Goal: Navigation & Orientation: Find specific page/section

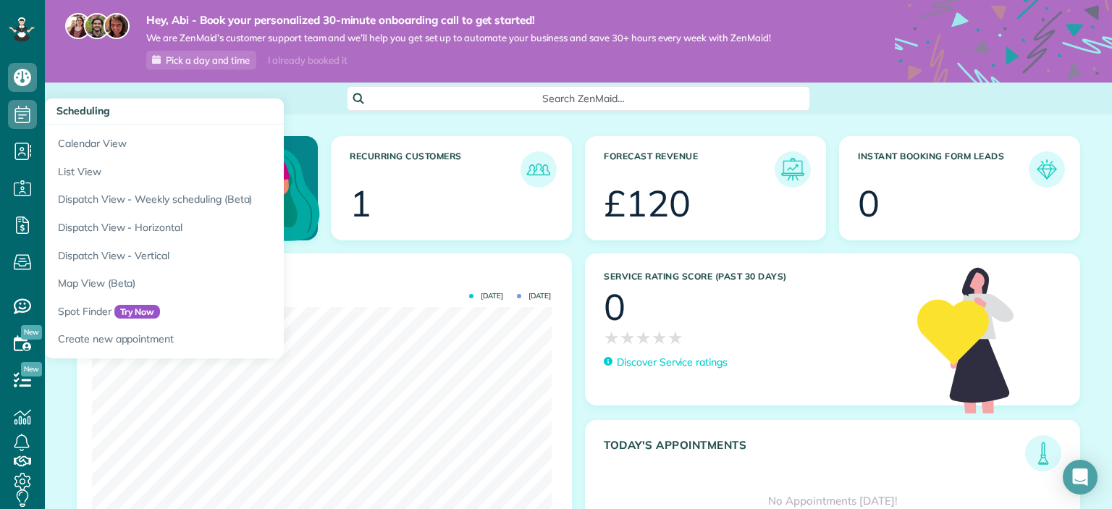
scroll to position [204, 459]
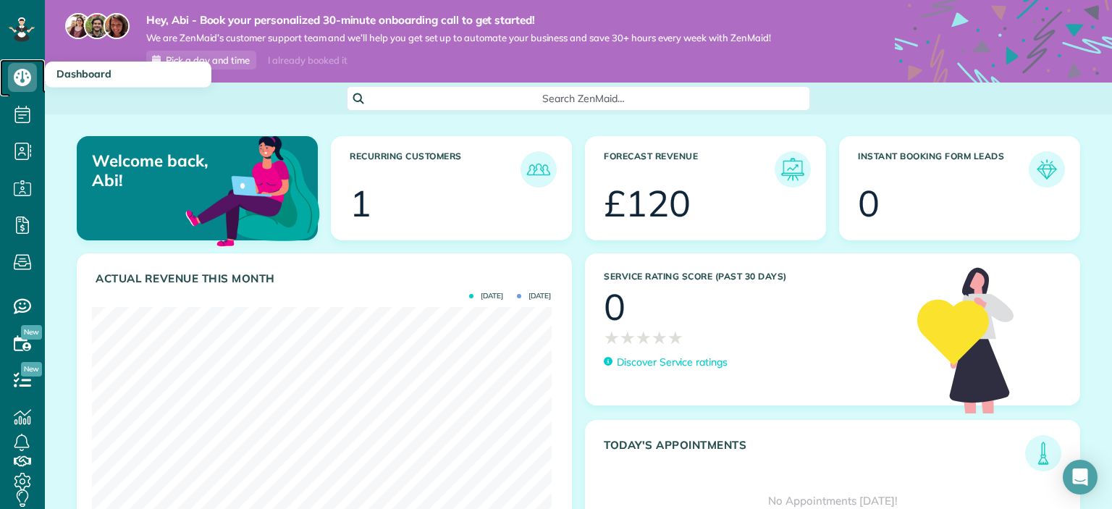
click at [11, 75] on icon at bounding box center [22, 77] width 29 height 29
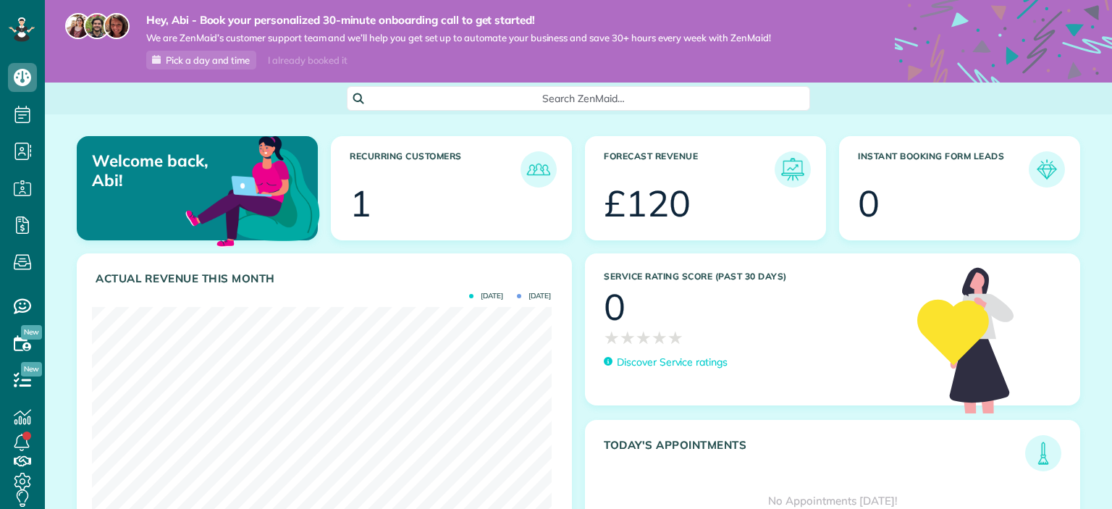
scroll to position [204, 459]
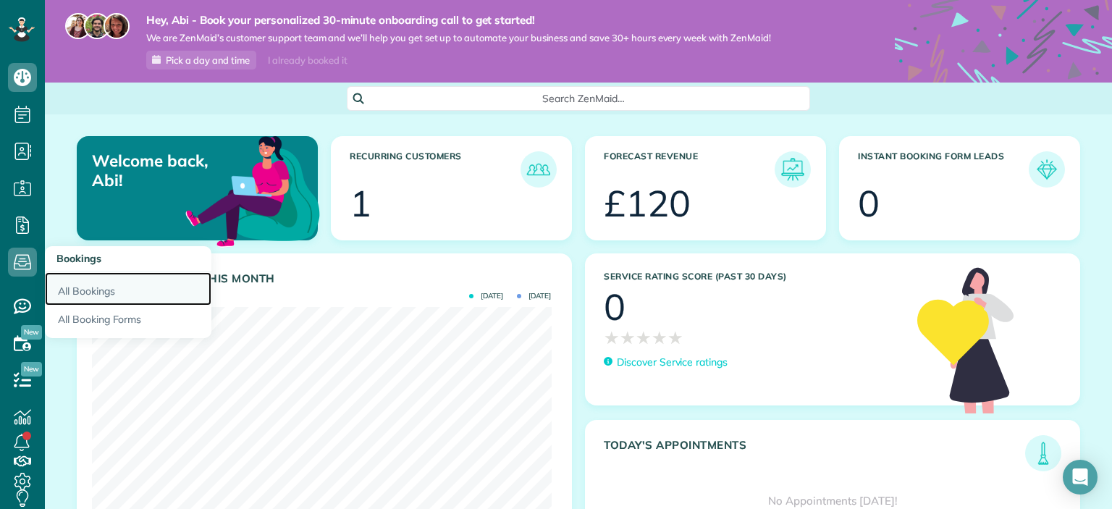
click at [96, 287] on link "All Bookings" at bounding box center [128, 288] width 167 height 33
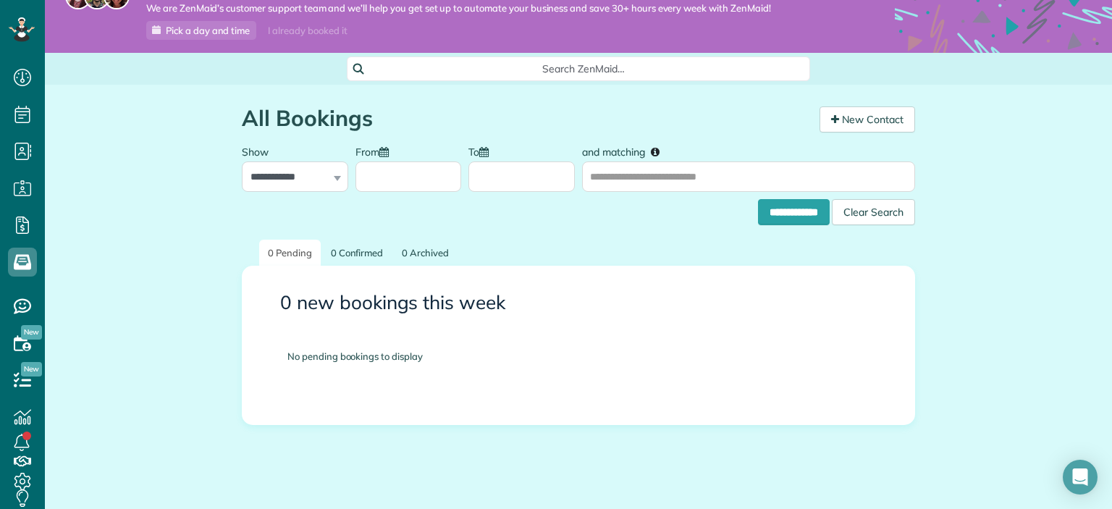
scroll to position [53, 0]
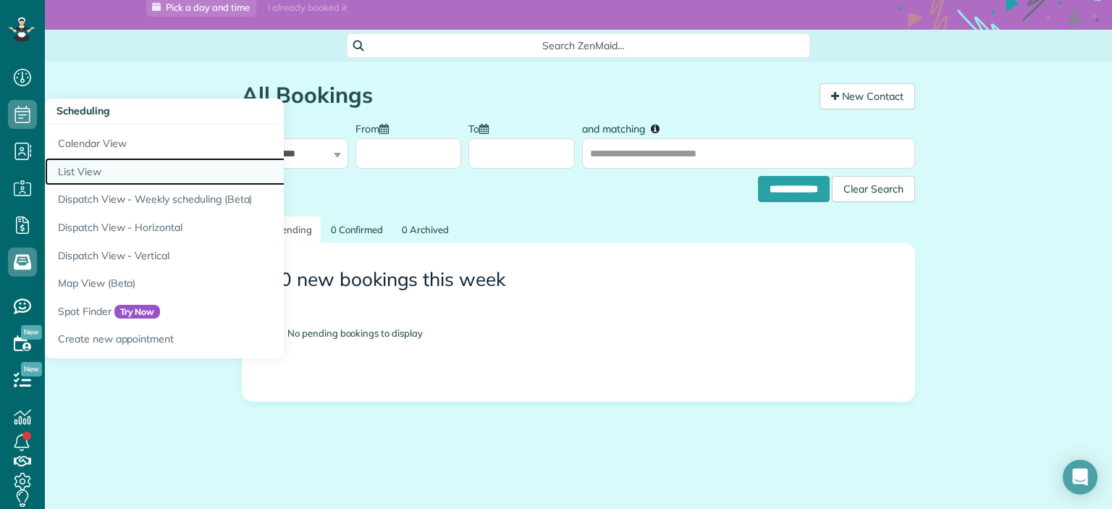
click at [112, 170] on link "List View" at bounding box center [226, 172] width 362 height 28
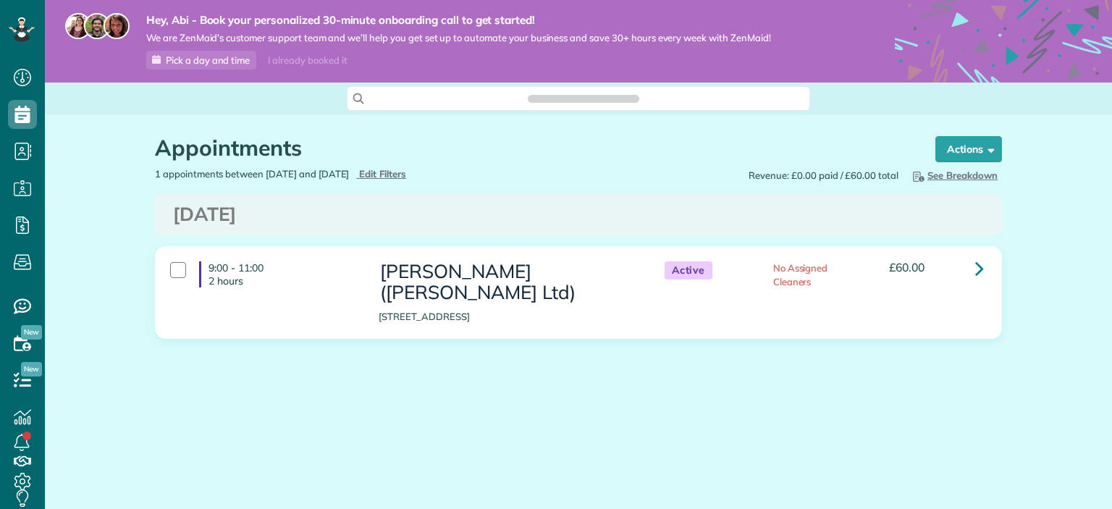
scroll to position [7, 7]
click at [977, 269] on icon at bounding box center [980, 268] width 9 height 25
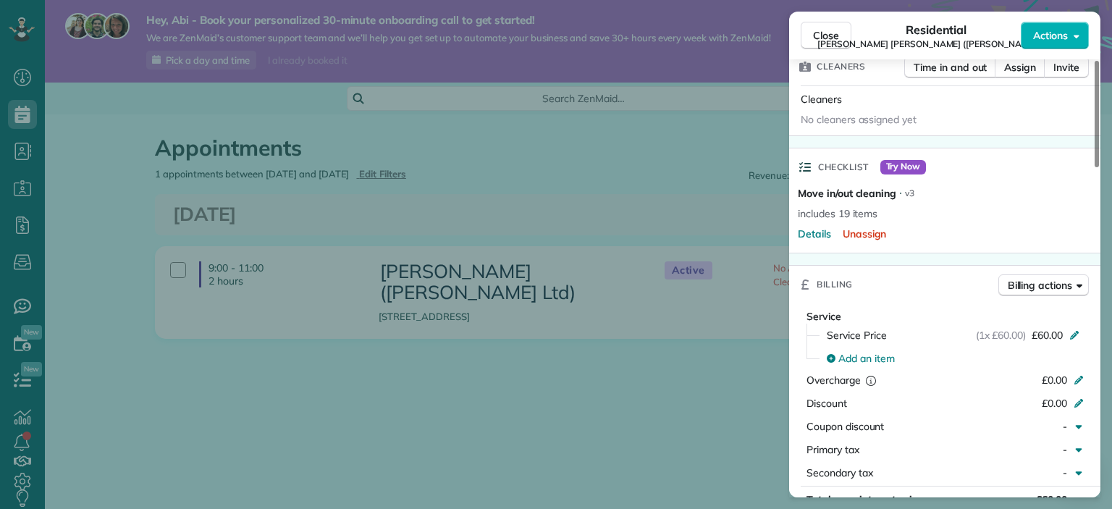
scroll to position [432, 0]
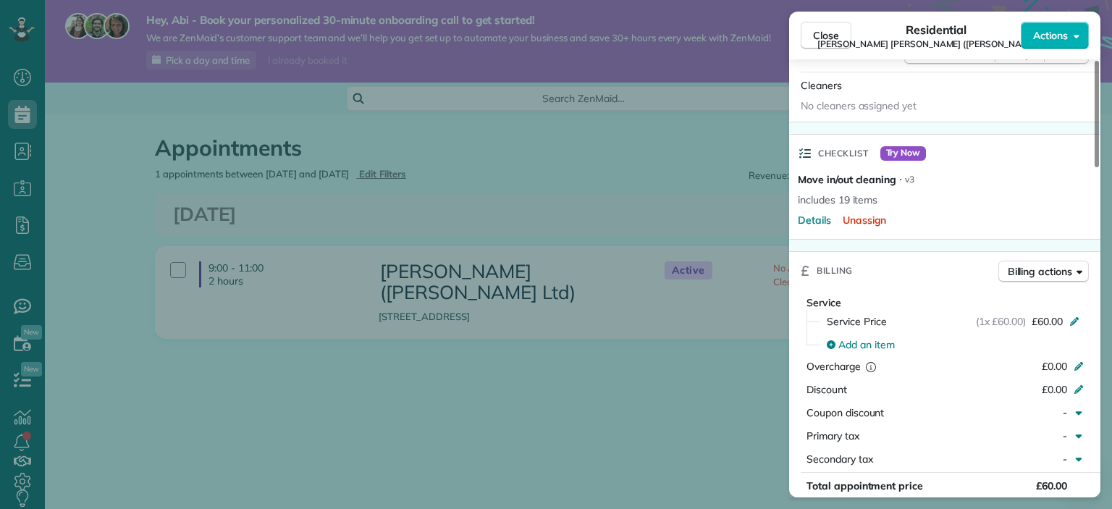
click at [650, 407] on div "Close Residential Ollie King (Ollie Ltd) Actions Status Active Ollie King (Olli…" at bounding box center [556, 254] width 1112 height 509
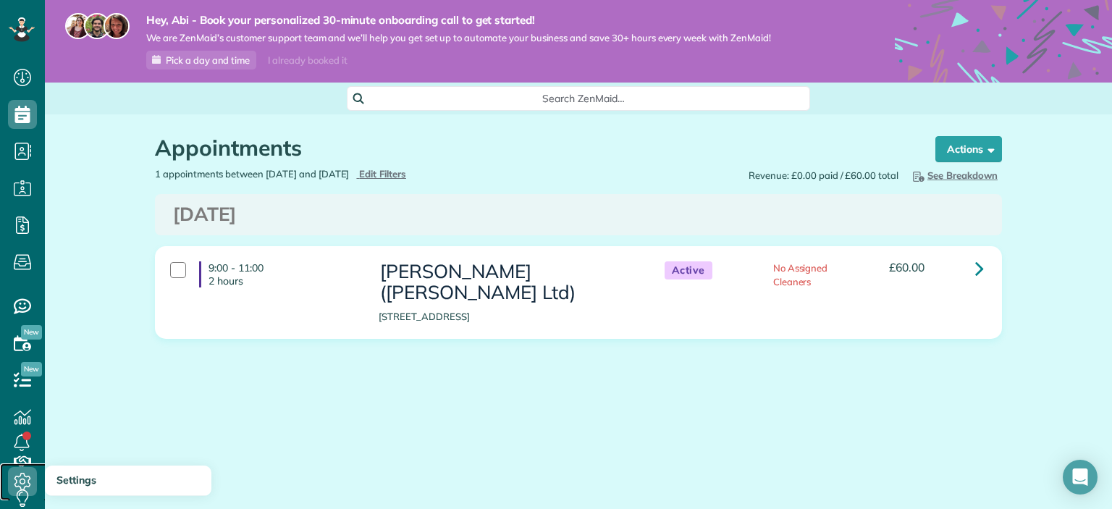
click at [14, 472] on icon at bounding box center [22, 481] width 29 height 29
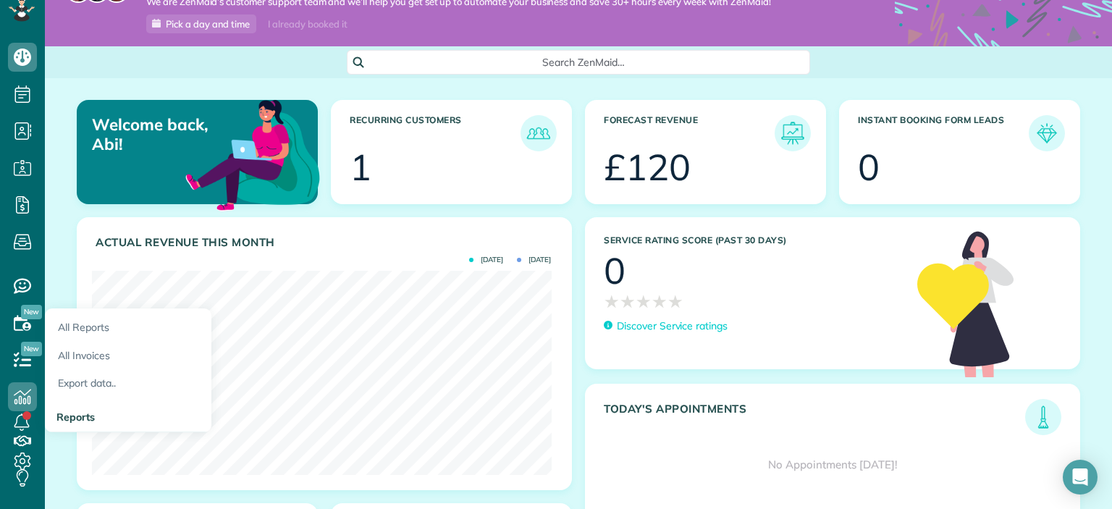
scroll to position [51, 0]
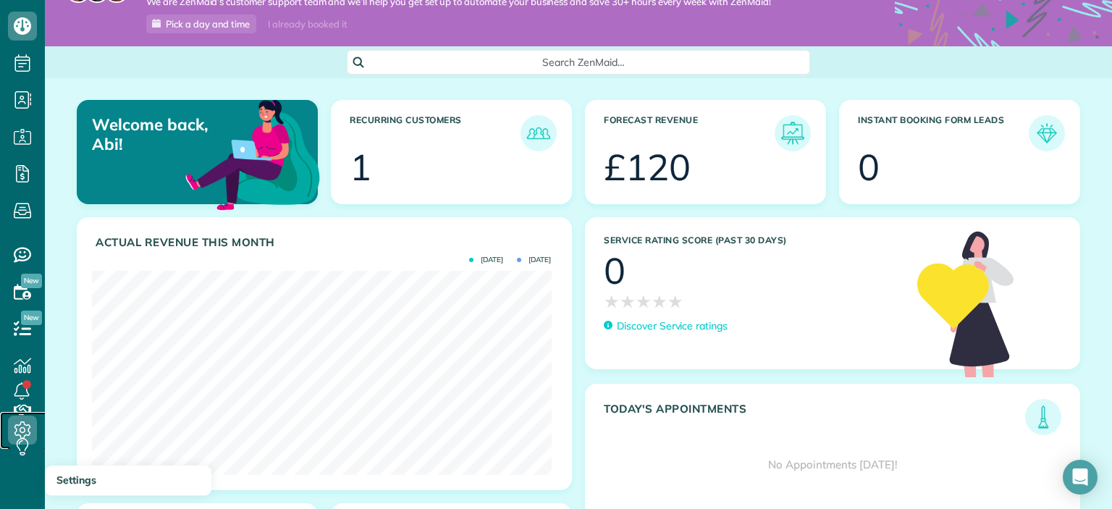
click at [17, 427] on icon at bounding box center [22, 430] width 29 height 29
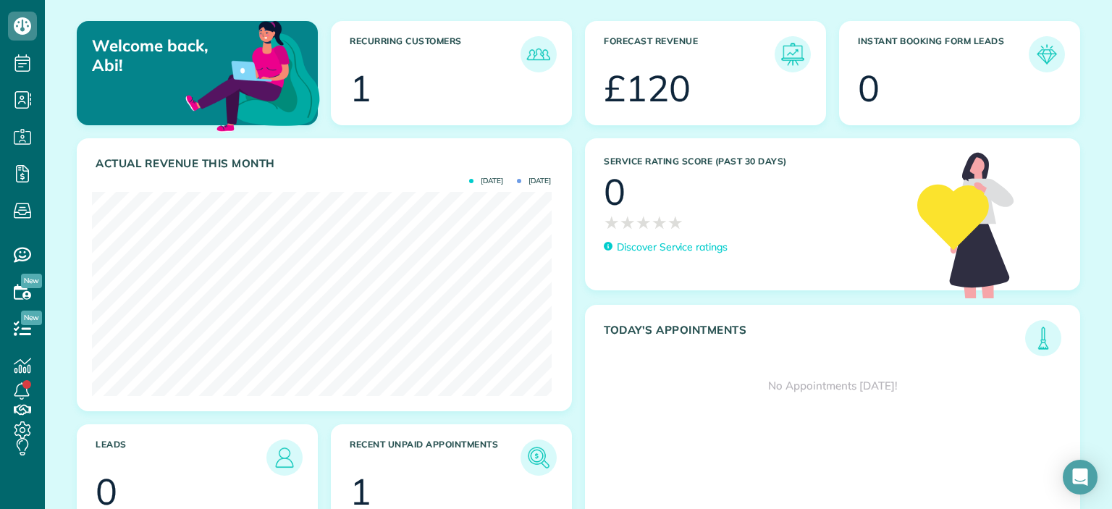
scroll to position [106, 0]
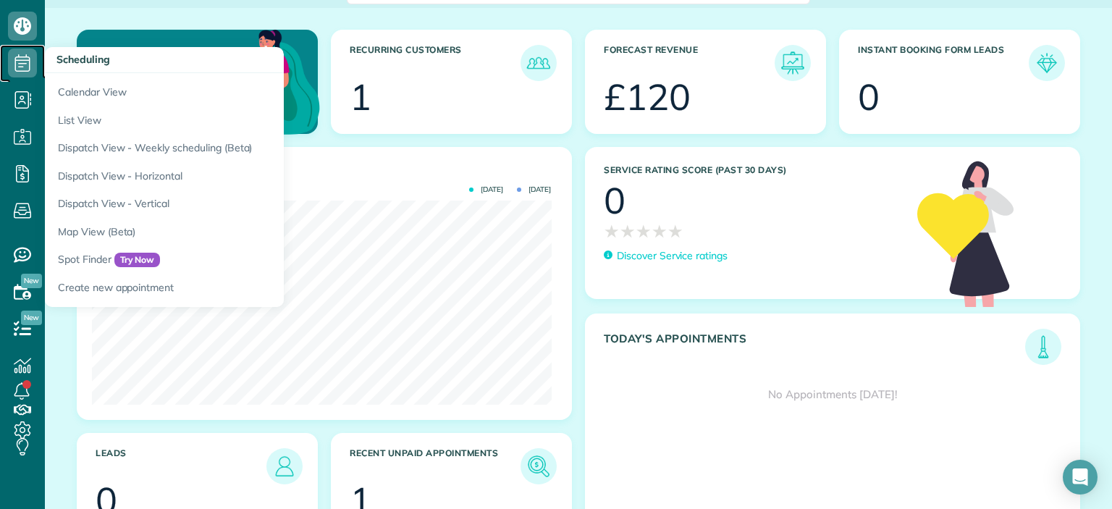
click at [22, 64] on icon at bounding box center [22, 63] width 29 height 29
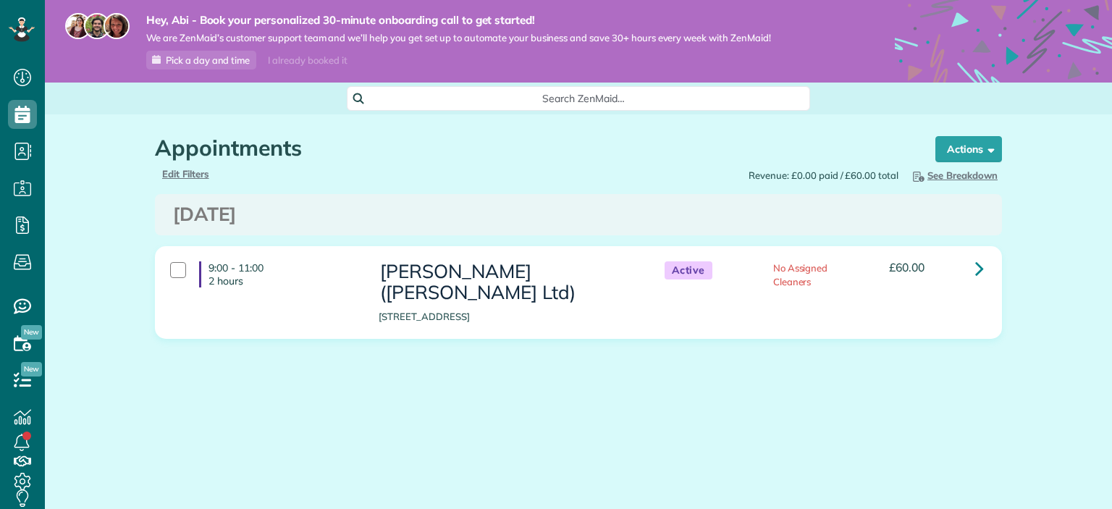
scroll to position [7, 7]
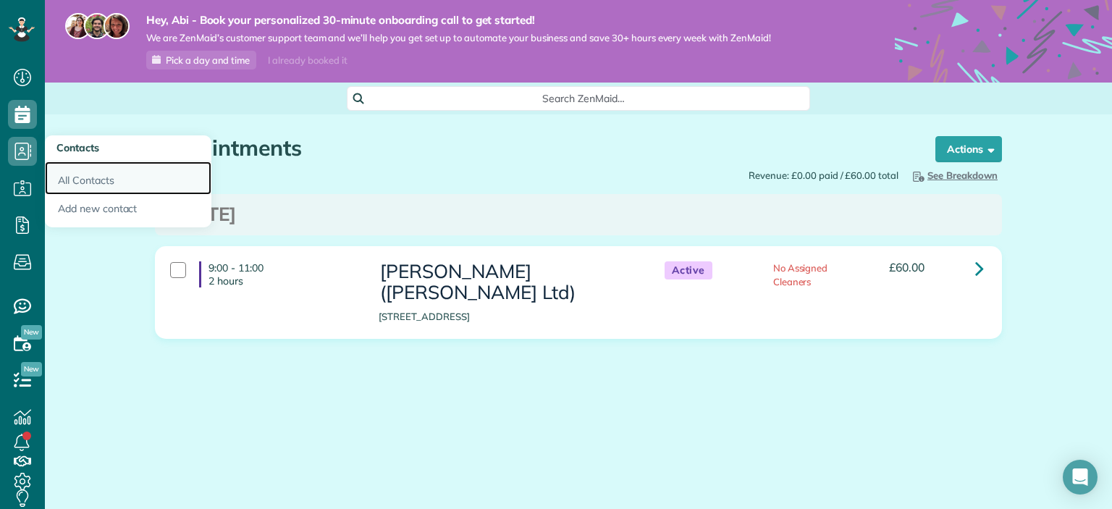
click at [95, 183] on link "All Contacts" at bounding box center [128, 178] width 167 height 33
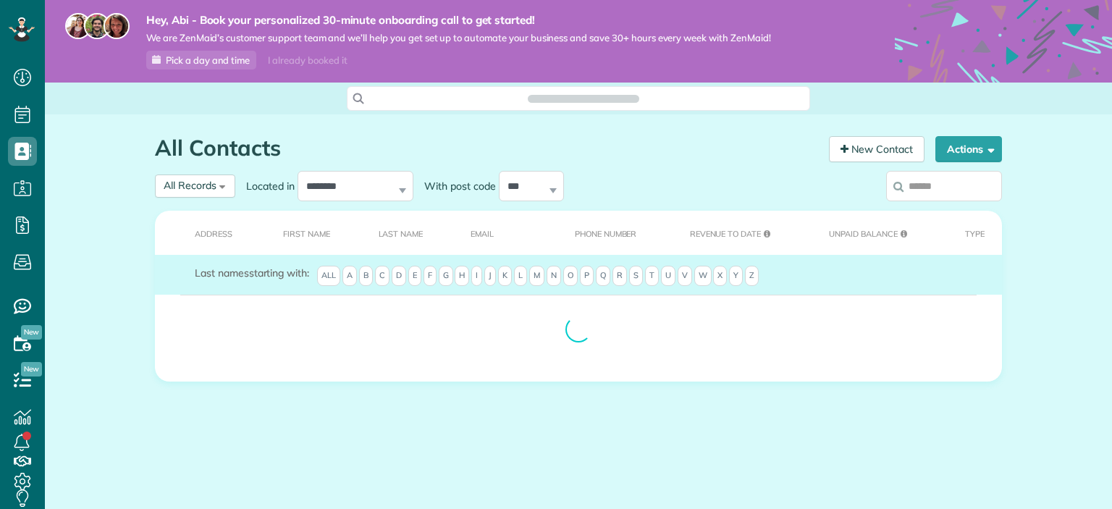
scroll to position [7, 7]
